Goal: Task Accomplishment & Management: Use online tool/utility

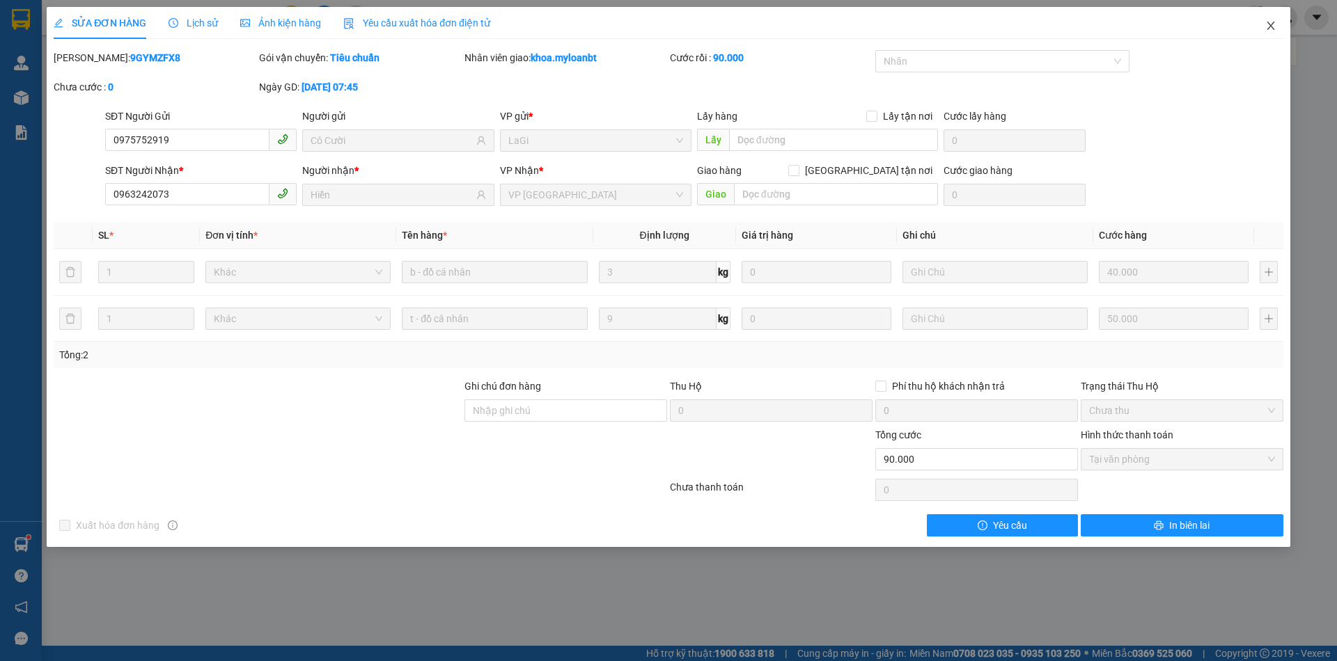
click at [1260, 28] on span "Close" at bounding box center [1270, 26] width 39 height 39
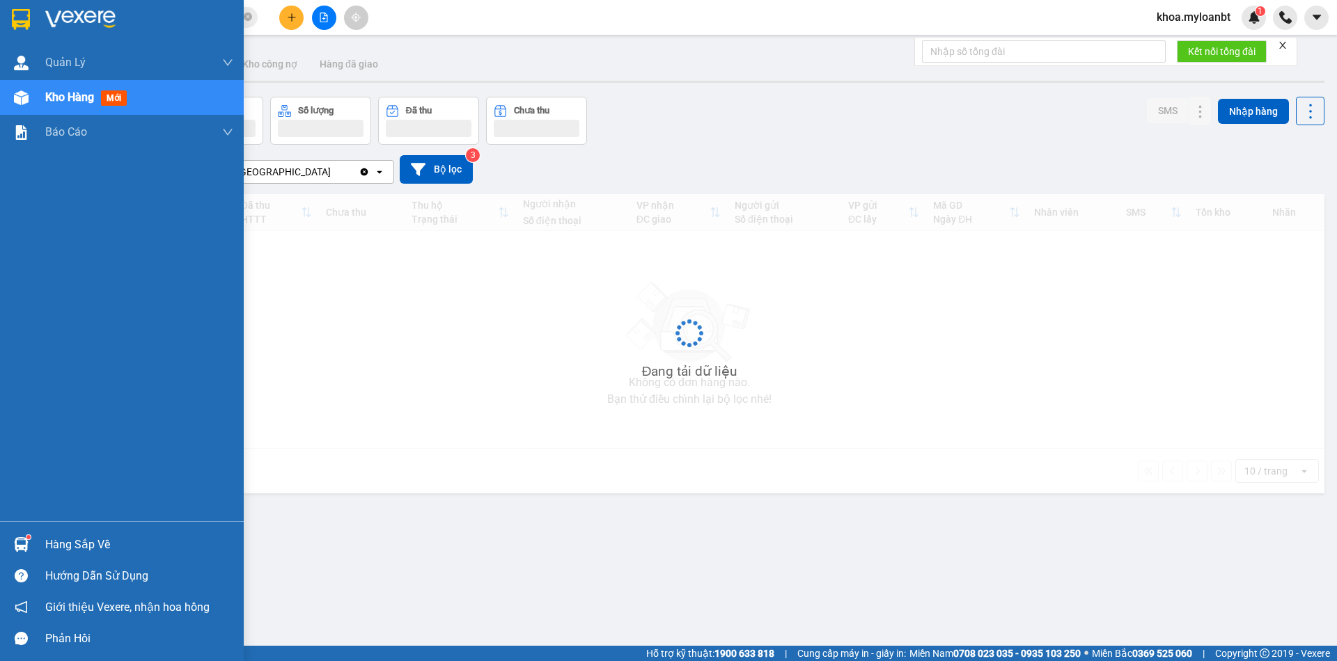
click at [24, 544] on img at bounding box center [21, 544] width 15 height 15
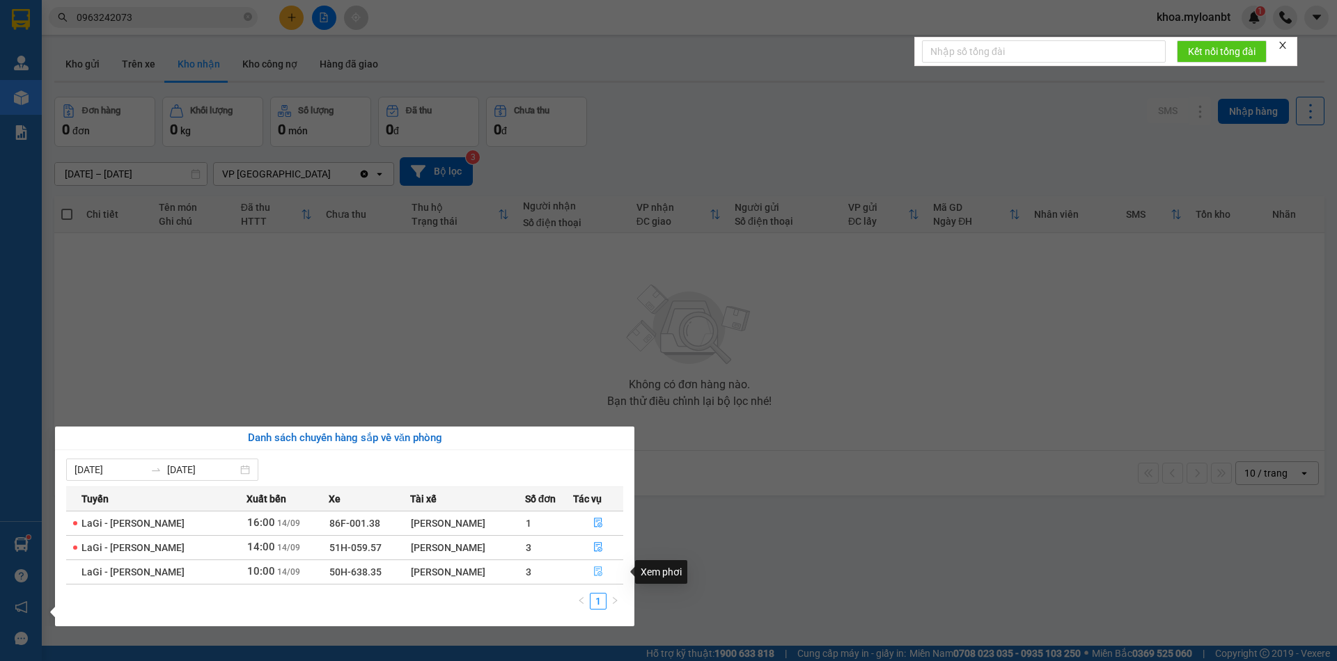
click at [579, 574] on button "button" at bounding box center [598, 572] width 49 height 22
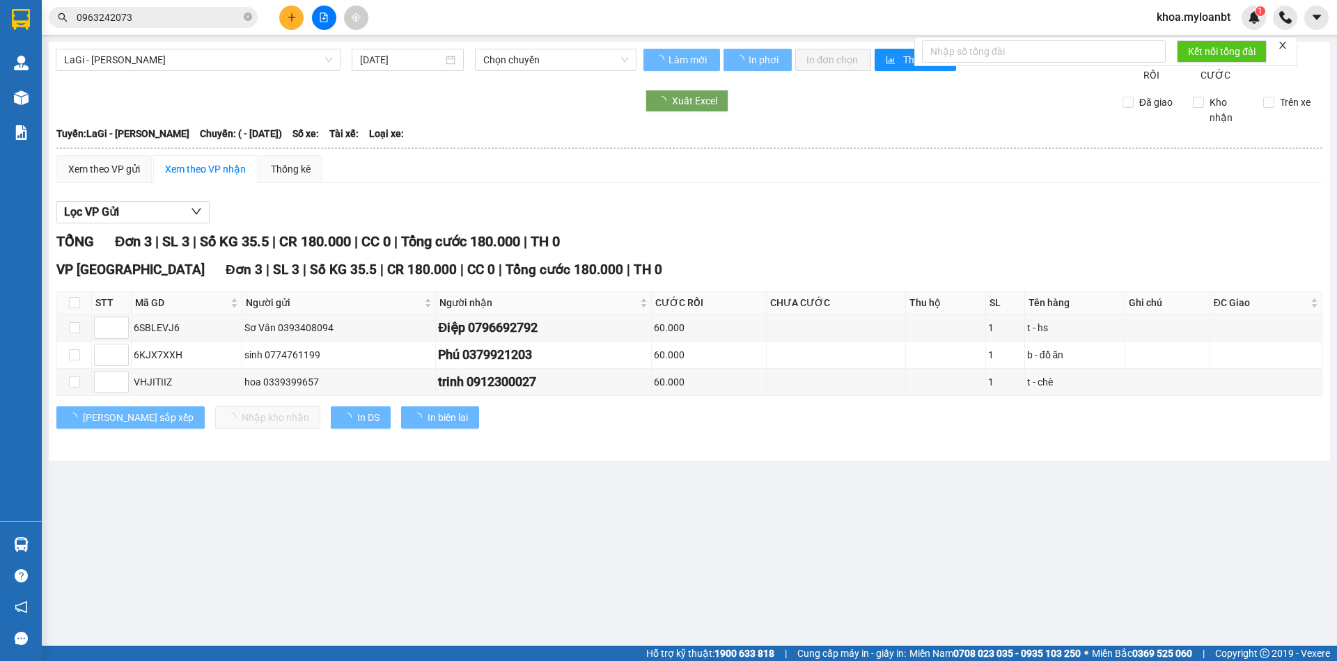
click at [75, 315] on th at bounding box center [74, 303] width 35 height 23
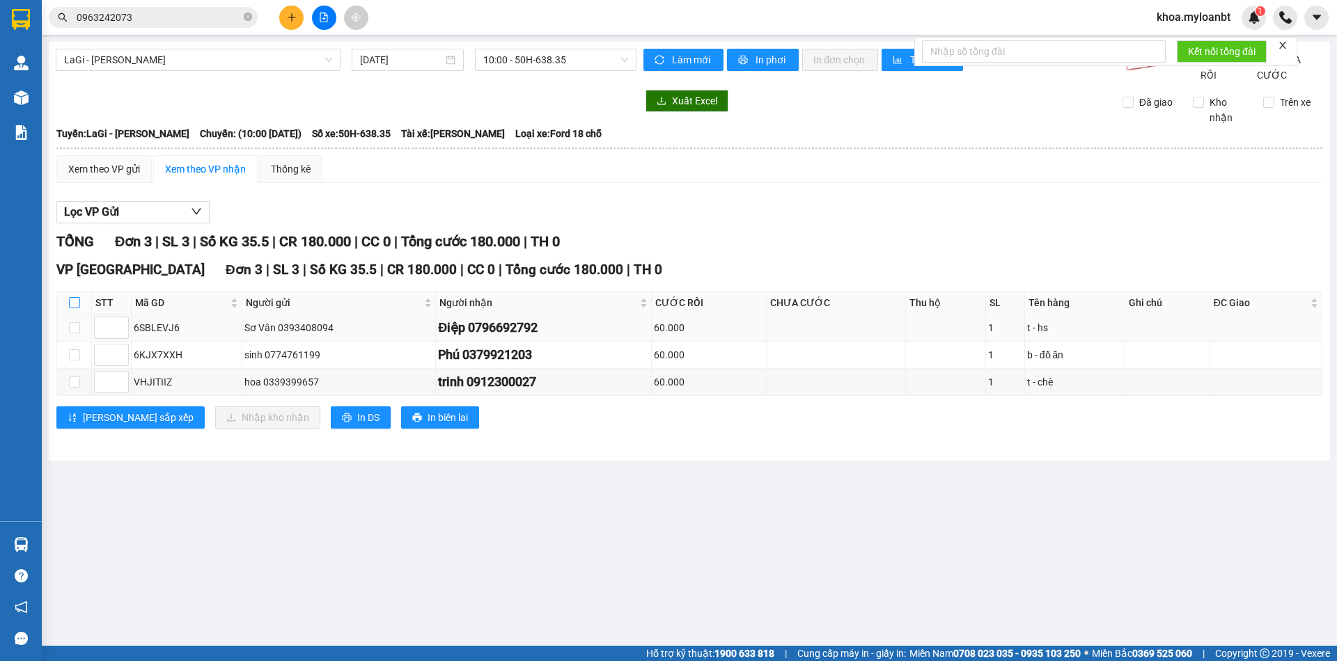
drag, startPoint x: 75, startPoint y: 319, endPoint x: 82, endPoint y: 331, distance: 14.3
click at [75, 308] on input "checkbox" at bounding box center [74, 302] width 11 height 11
checkbox input "true"
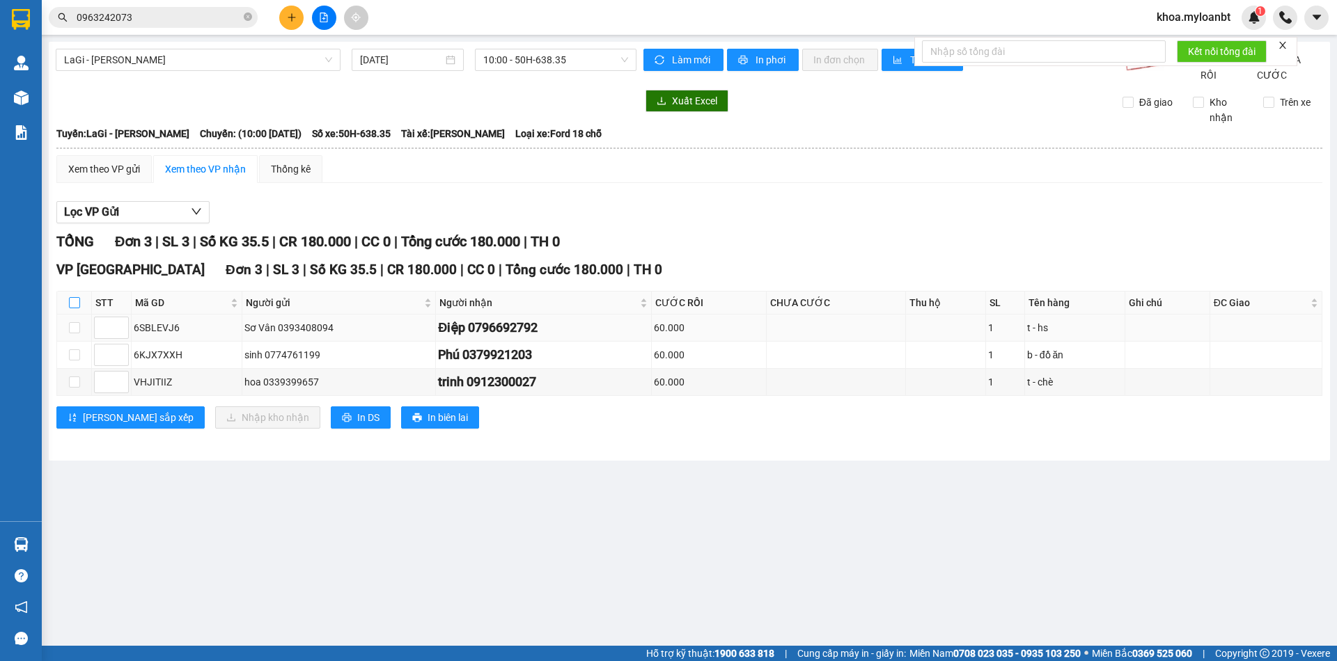
checkbox input "true"
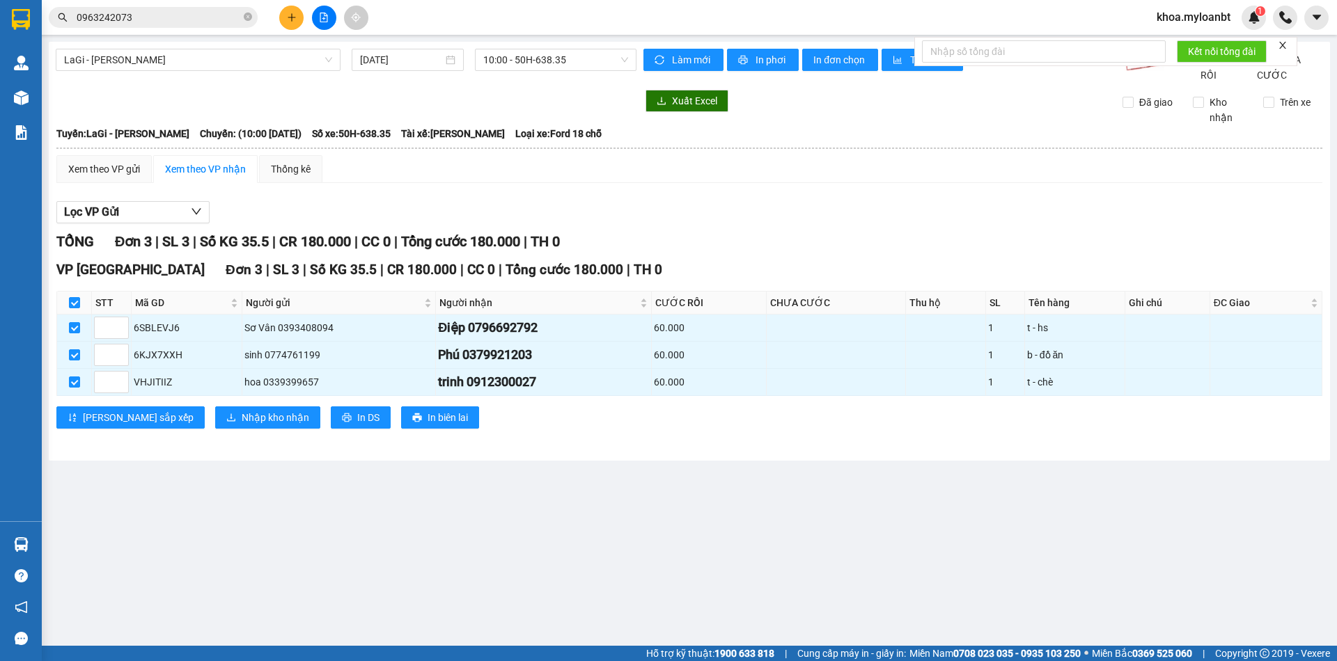
click at [242, 439] on div "VP [GEOGRAPHIC_DATA] 3 | SL 3 | Số KG 35.5 | CR 180.000 | CC 0 | Tổng cước 180.…" at bounding box center [689, 350] width 1266 height 180
click at [242, 425] on span "Nhập kho nhận" at bounding box center [276, 417] width 68 height 15
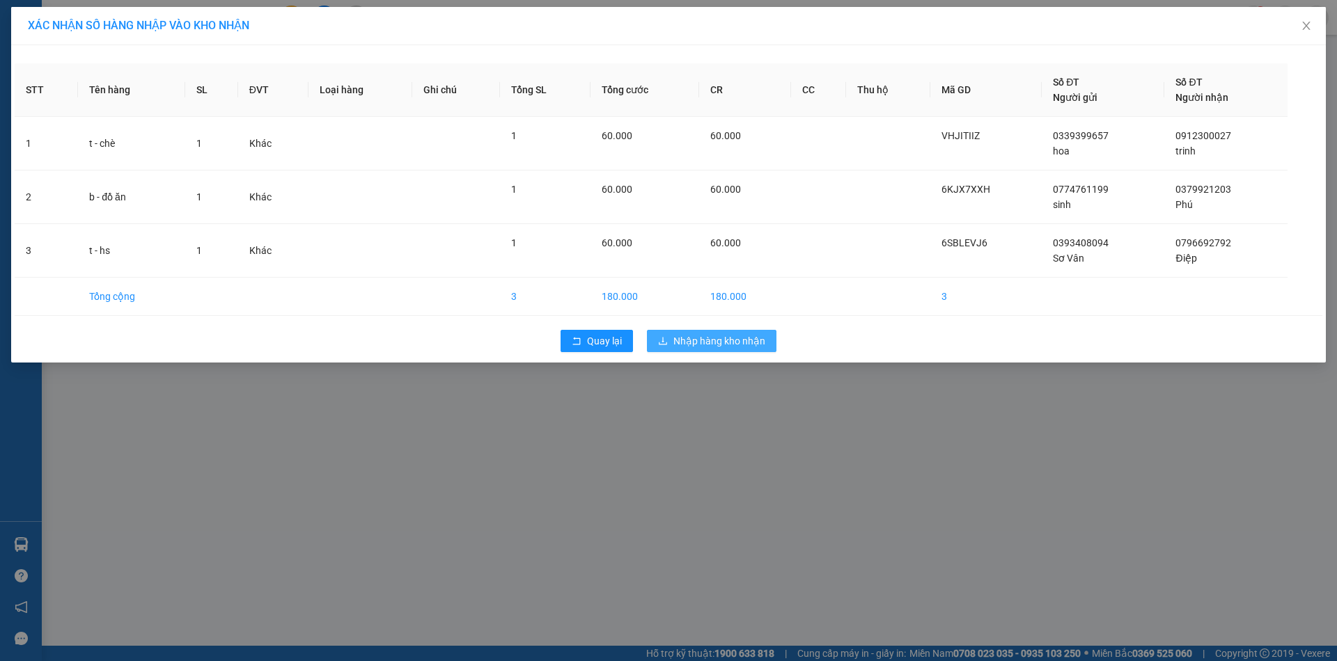
click at [710, 340] on span "Nhập hàng kho nhận" at bounding box center [719, 340] width 92 height 15
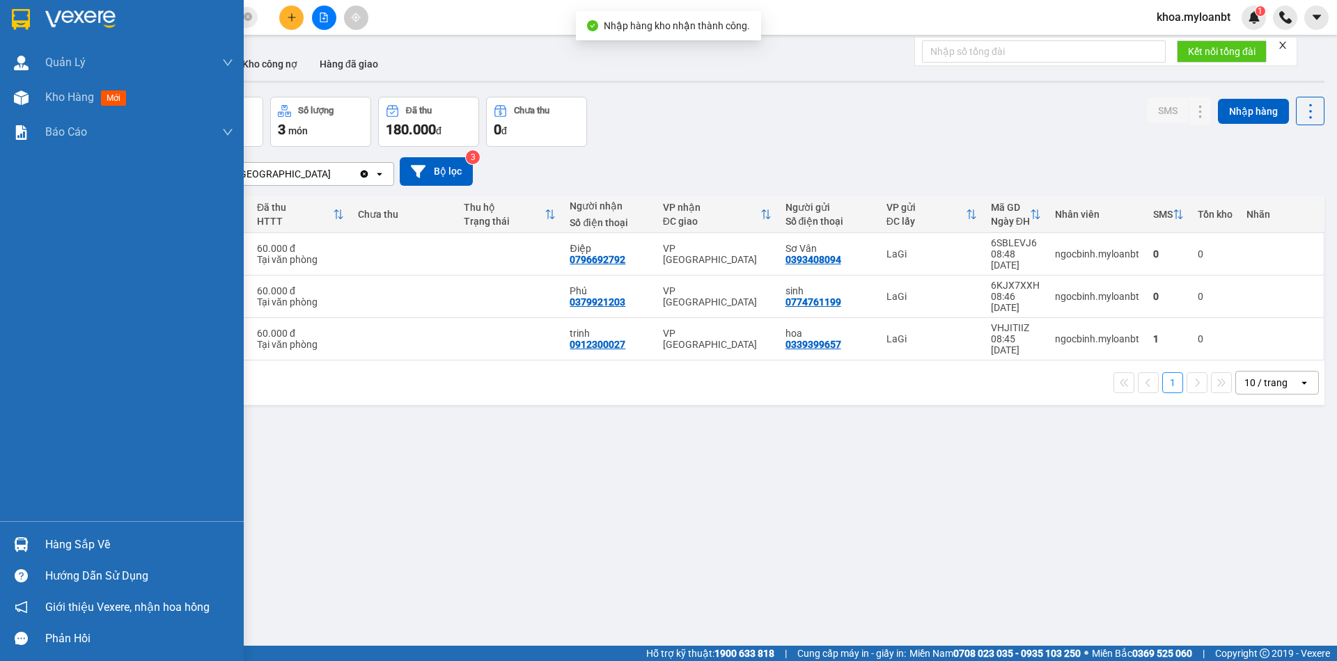
click at [24, 546] on img at bounding box center [21, 544] width 15 height 15
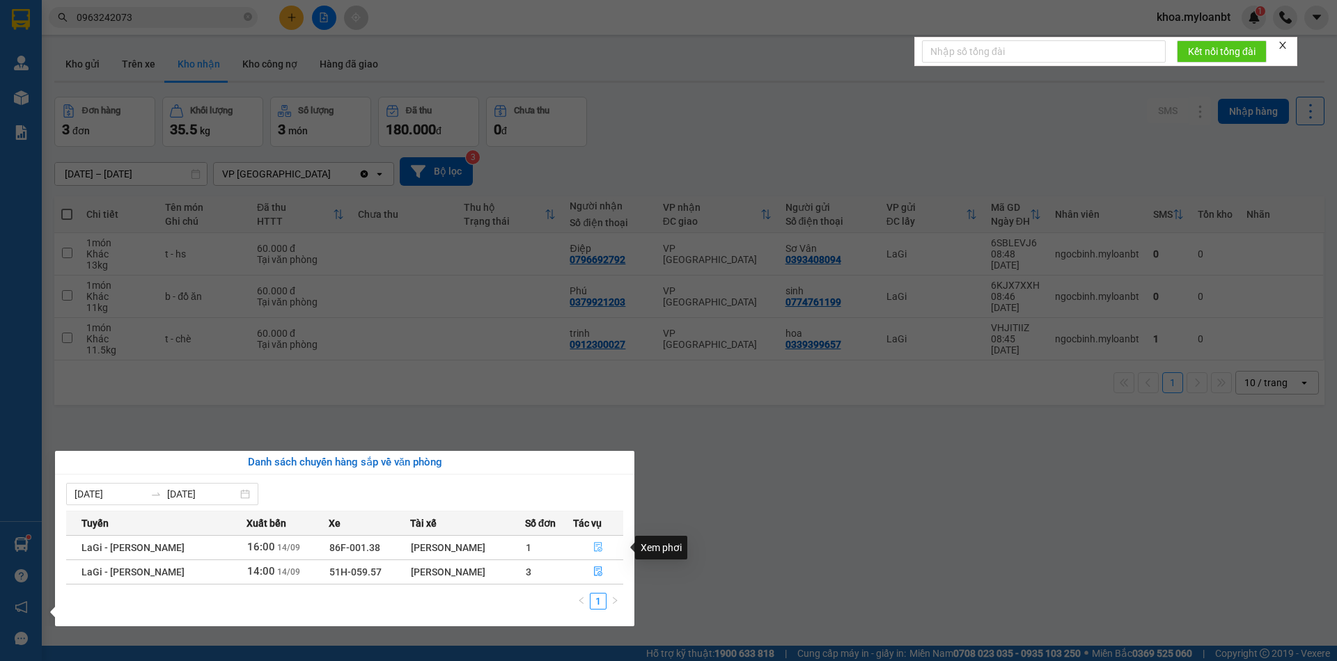
click at [576, 539] on button "button" at bounding box center [598, 548] width 49 height 22
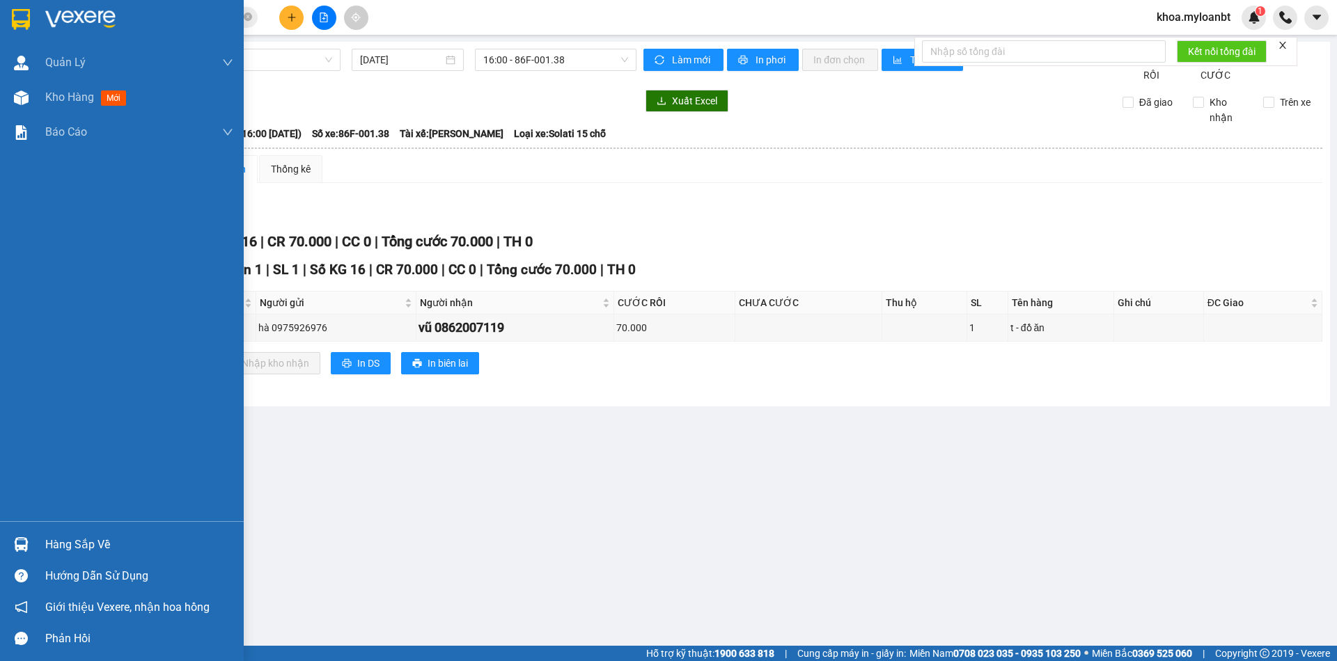
click at [13, 546] on div at bounding box center [21, 545] width 24 height 24
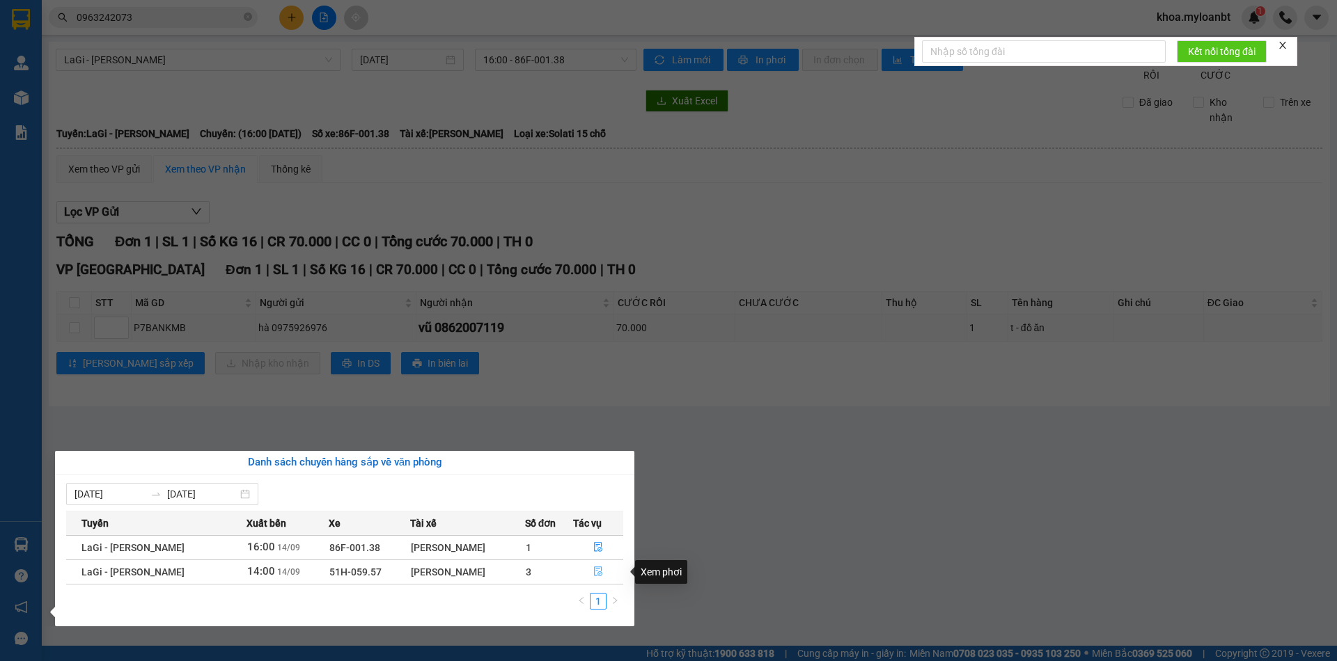
click at [586, 573] on button "button" at bounding box center [598, 572] width 49 height 22
